Goal: Information Seeking & Learning: Find contact information

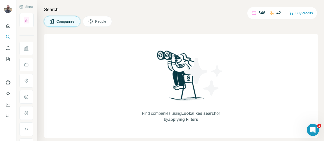
click at [66, 18] on button "Companies" at bounding box center [62, 21] width 36 height 11
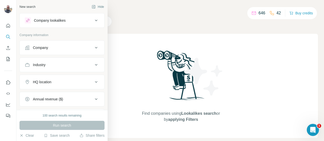
click at [36, 49] on div "Company" at bounding box center [40, 47] width 15 height 5
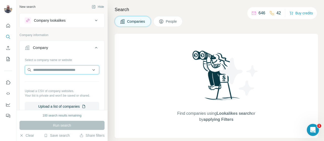
click at [40, 71] on input "text" at bounding box center [62, 70] width 74 height 9
type input "**********"
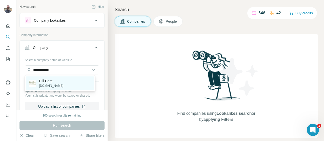
click at [46, 83] on p "Hill Care" at bounding box center [51, 81] width 24 height 5
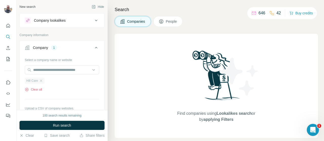
click at [32, 80] on span "Hill Care" at bounding box center [32, 81] width 12 height 5
click at [167, 20] on span "People" at bounding box center [172, 21] width 12 height 5
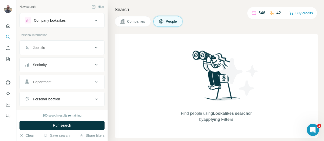
click at [133, 22] on span "Companies" at bounding box center [136, 21] width 18 height 5
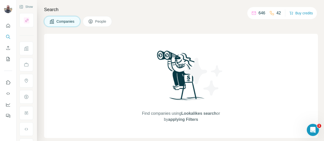
click at [62, 20] on span "Companies" at bounding box center [65, 21] width 18 height 5
click at [52, 22] on icon at bounding box center [51, 21] width 5 height 5
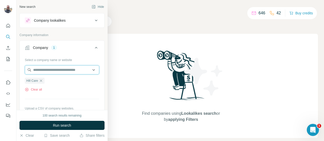
click at [41, 68] on input "text" at bounding box center [62, 70] width 74 height 9
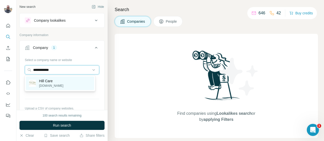
type input "**********"
click at [46, 80] on p "Hill Care" at bounding box center [51, 81] width 24 height 5
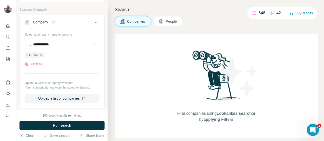
scroll to position [51, 0]
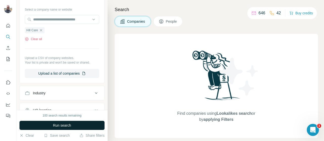
click at [68, 127] on span "Run search" at bounding box center [62, 125] width 18 height 5
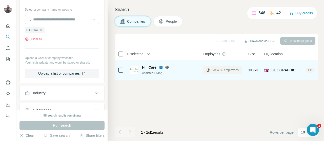
click at [217, 71] on span "View 66 employees" at bounding box center [225, 70] width 26 height 5
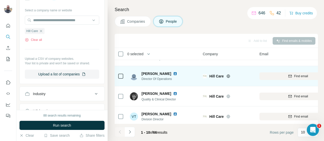
scroll to position [141, 0]
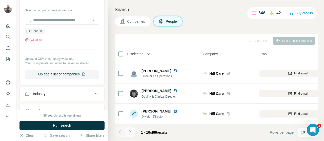
click at [129, 131] on icon "Navigate to next page" at bounding box center [130, 132] width 2 height 3
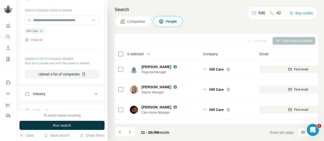
scroll to position [0, 0]
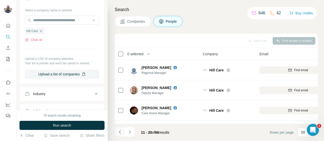
click at [120, 132] on icon "Navigate to previous page" at bounding box center [119, 132] width 5 height 5
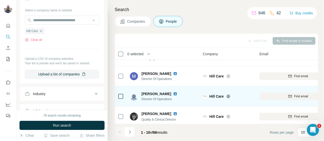
scroll to position [141, 0]
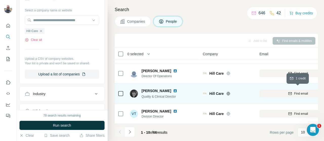
click at [291, 92] on div "Find email" at bounding box center [297, 94] width 77 height 5
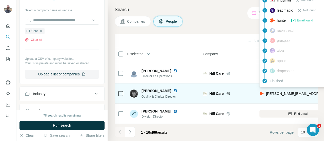
click at [293, 92] on span "[PERSON_NAME][EMAIL_ADDRESS][DOMAIN_NAME]" at bounding box center [310, 94] width 89 height 4
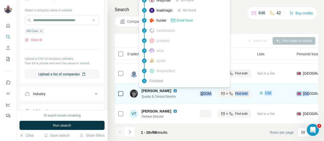
scroll to position [141, 159]
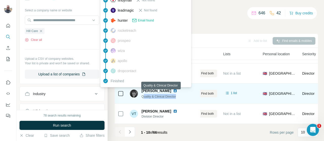
drag, startPoint x: 265, startPoint y: 93, endPoint x: 143, endPoint y: 93, distance: 121.9
click at [0, 0] on tr "[PERSON_NAME] Quality & Clinical Director Hill Care [PERSON_NAME][EMAIL_ADDRESS…" at bounding box center [0, 0] width 0 height 0
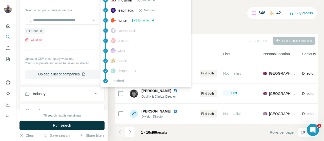
click at [208, 27] on div "Search Companies People Add to list Find emails & mobiles 0 selected People Com…" at bounding box center [216, 70] width 216 height 141
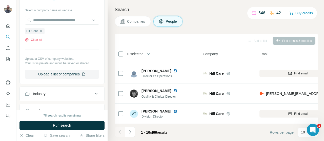
scroll to position [141, 56]
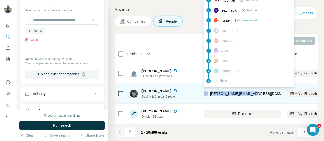
drag, startPoint x: 249, startPoint y: 91, endPoint x: 207, endPoint y: 94, distance: 42.6
click at [207, 94] on div "[PERSON_NAME][EMAIL_ADDRESS][DOMAIN_NAME]" at bounding box center [241, 94] width 77 height 14
copy div "[PERSON_NAME][EMAIL_ADDRESS][DOMAIN_NAME]"
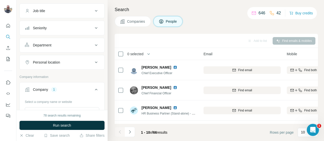
scroll to position [0, 0]
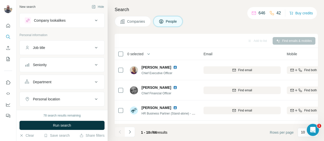
click at [259, 13] on p "646" at bounding box center [261, 13] width 7 height 6
click at [6, 26] on icon "Quick start" at bounding box center [8, 25] width 5 height 5
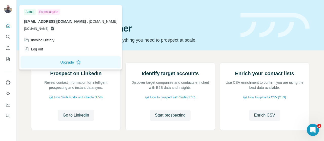
click at [30, 11] on div "Admin" at bounding box center [30, 12] width 12 height 6
click at [50, 62] on button "Upgrade" at bounding box center [70, 62] width 100 height 12
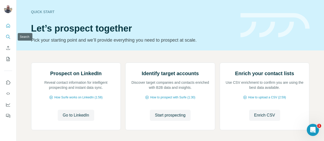
click at [7, 37] on icon "Search" at bounding box center [8, 36] width 5 height 5
